Goal: Connect with others: Establish contact or relationships with other users

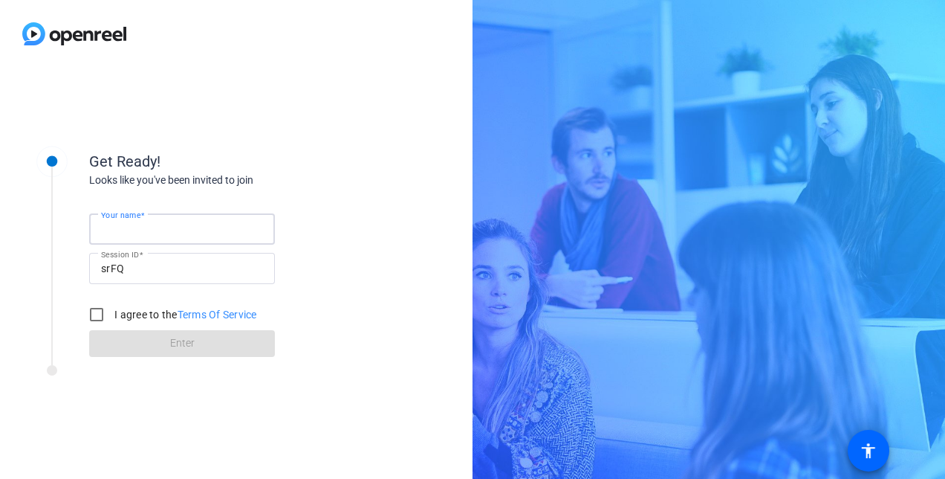
click at [190, 227] on input "Your name" at bounding box center [182, 229] width 162 height 18
type input "Donatella"
click at [101, 312] on input "I agree to the Terms Of Service" at bounding box center [97, 314] width 30 height 30
checkbox input "true"
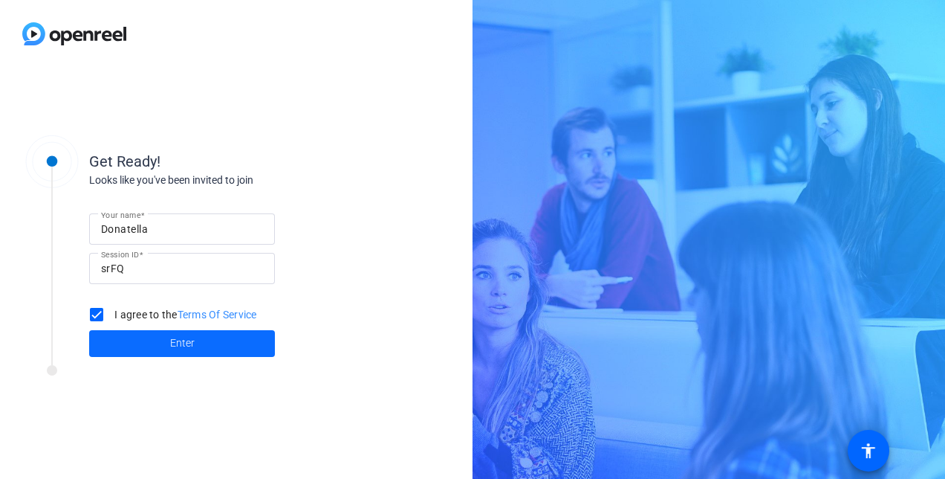
click at [178, 348] on span "Enter" at bounding box center [182, 343] width 25 height 16
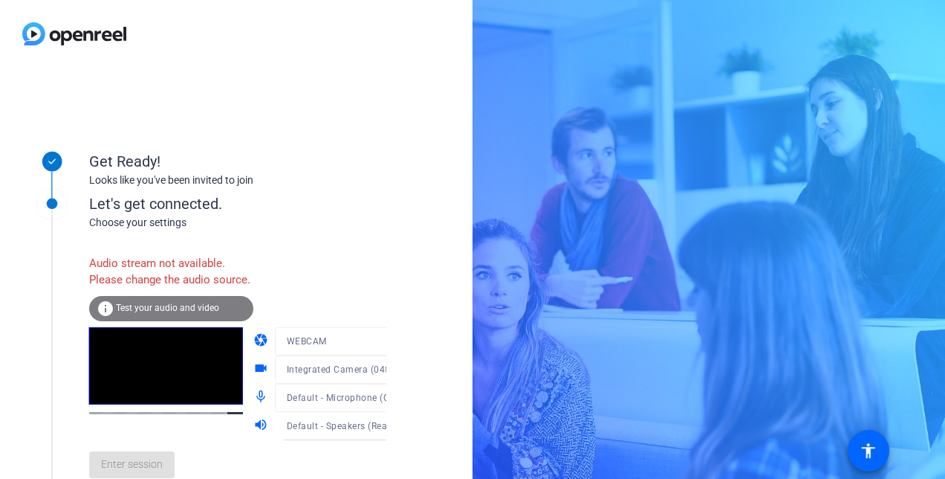
click at [183, 251] on div "Audio stream not available. Please change the audio source." at bounding box center [171, 271] width 164 height 48
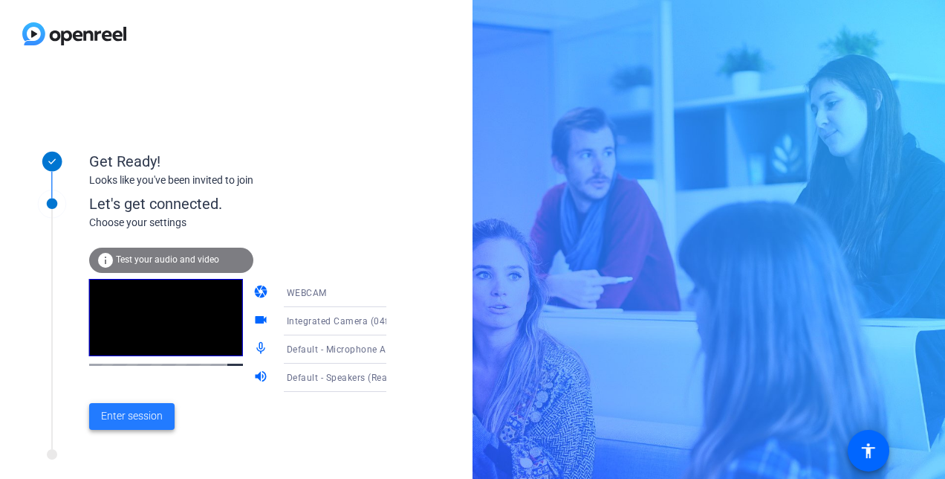
click at [146, 419] on span "Enter session" at bounding box center [132, 416] width 62 height 16
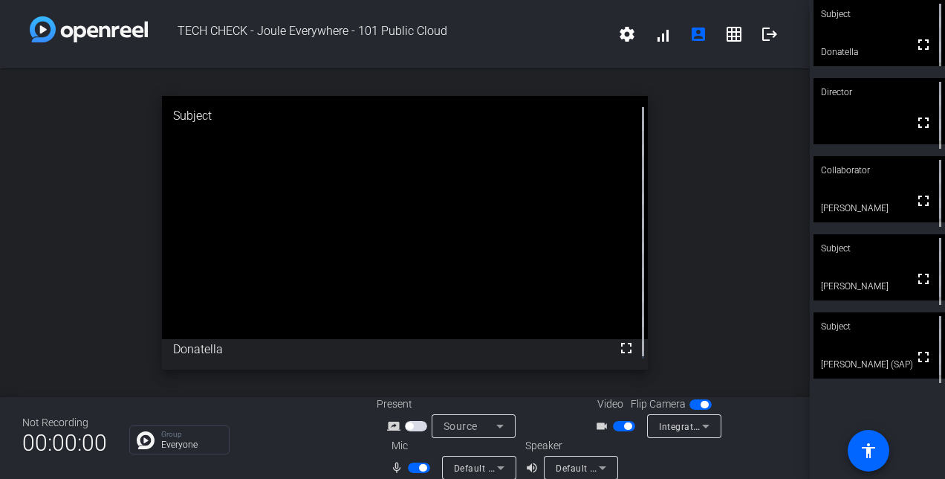
scroll to position [17, 0]
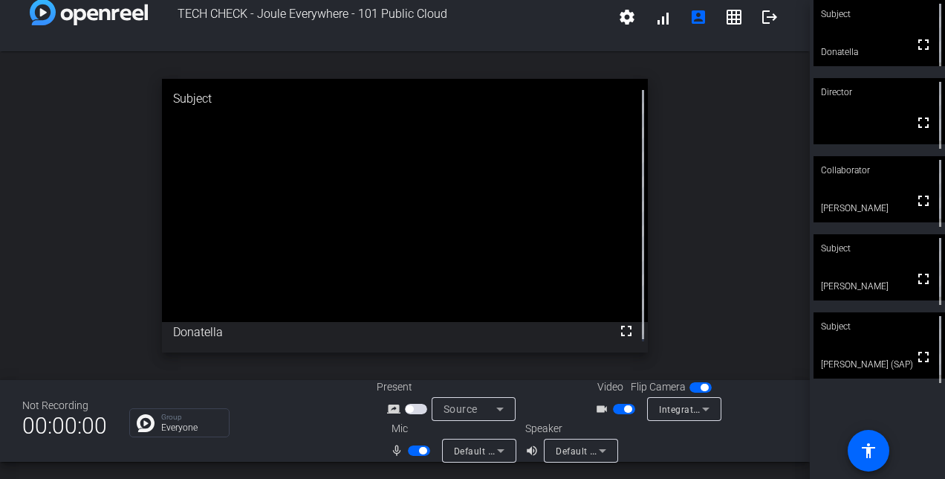
click at [707, 407] on icon at bounding box center [706, 409] width 18 height 18
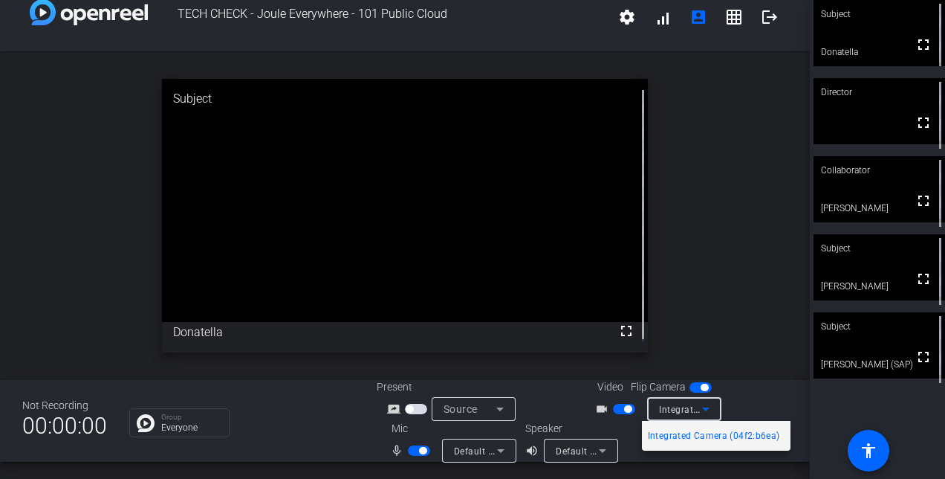
click at [707, 407] on div at bounding box center [472, 239] width 945 height 479
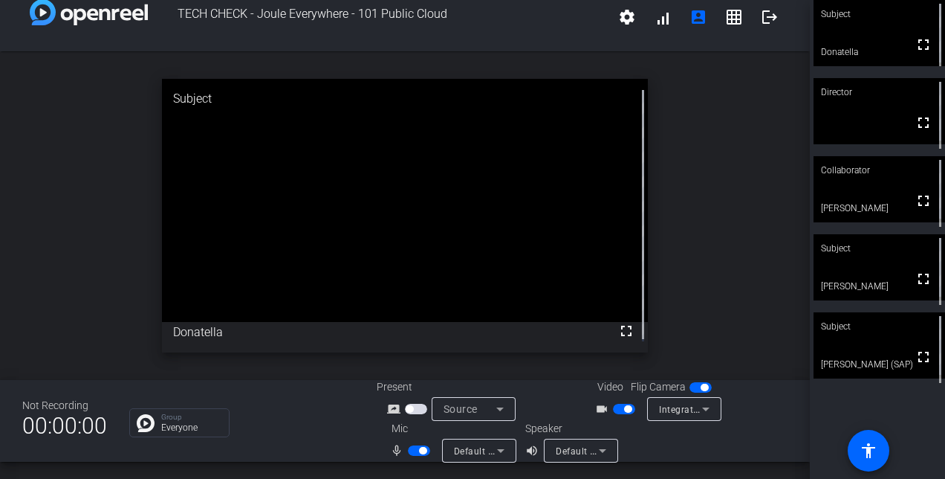
click at [499, 461] on div "Default - Microphone Array (Intel® Smart Sound Technology for Digital Microphon…" at bounding box center [479, 450] width 51 height 24
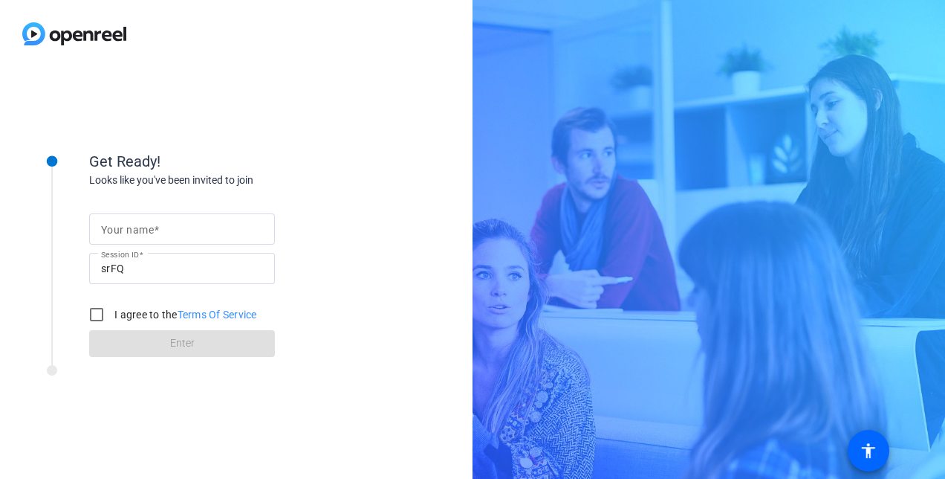
click at [858, 66] on div "Get Ready! Looks like you've been invited to join Your name Session ID srFQ I a…" at bounding box center [472, 239] width 945 height 479
click at [163, 221] on input "Your name" at bounding box center [182, 229] width 162 height 18
type input "Donatella"
click at [98, 314] on input "I agree to the Terms Of Service" at bounding box center [97, 314] width 30 height 30
checkbox input "true"
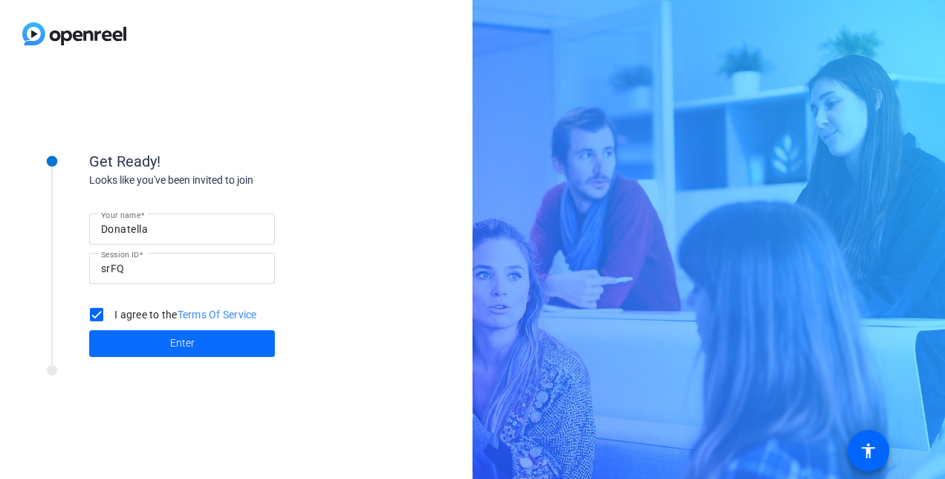
click at [196, 346] on span at bounding box center [182, 343] width 186 height 36
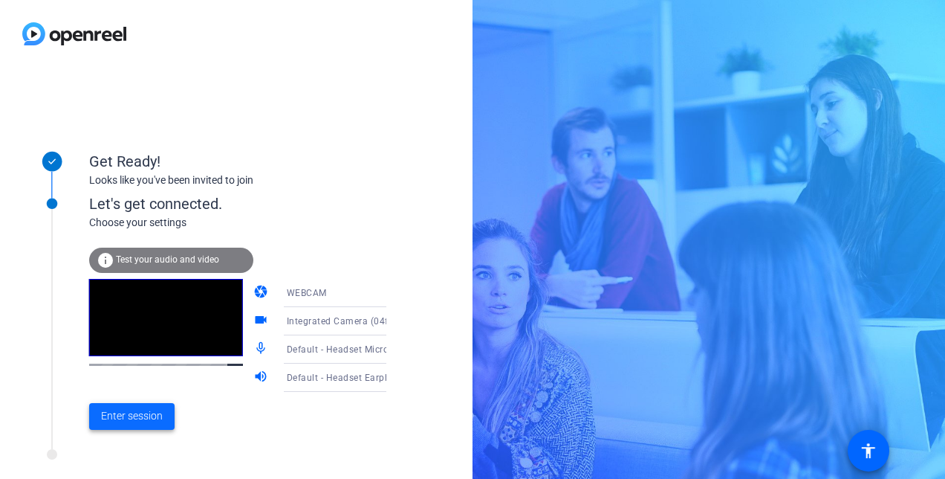
click at [129, 412] on span "Enter session" at bounding box center [132, 416] width 62 height 16
